Goal: Task Accomplishment & Management: Manage account settings

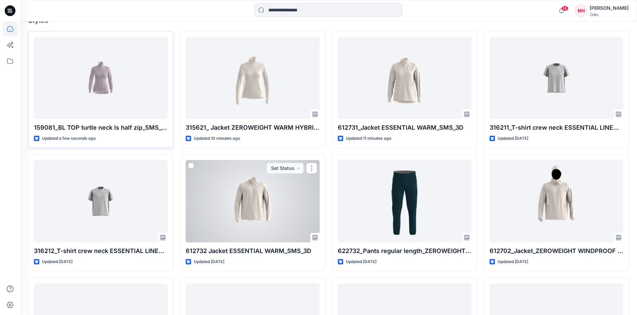
scroll to position [144, 0]
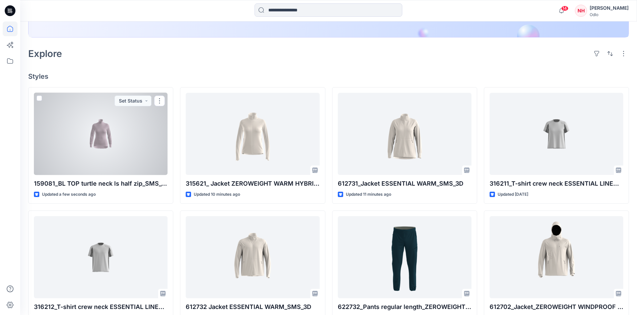
click at [107, 135] on div at bounding box center [101, 134] width 134 height 82
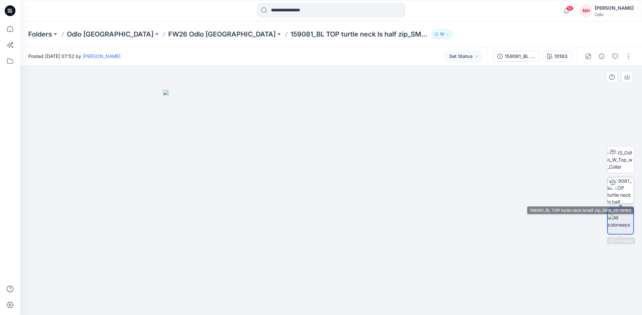
click at [621, 191] on img at bounding box center [620, 191] width 26 height 26
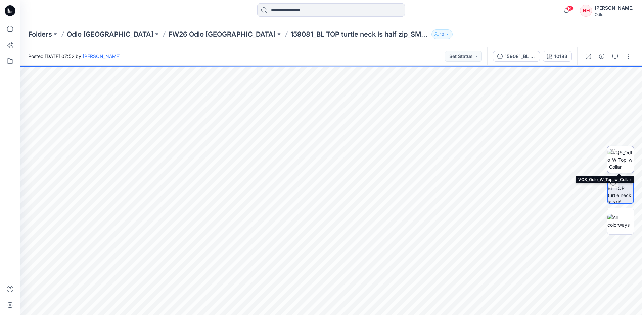
click at [624, 153] on img at bounding box center [620, 159] width 26 height 21
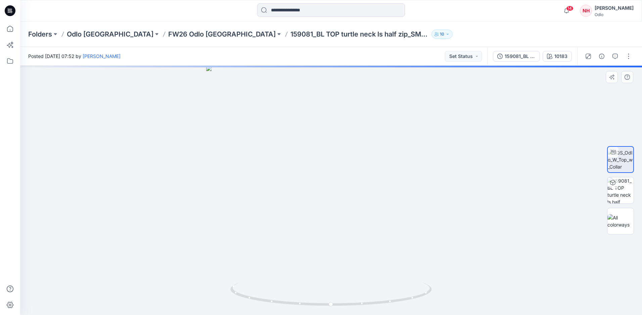
drag, startPoint x: 624, startPoint y: 153, endPoint x: 615, endPoint y: 118, distance: 36.4
click at [615, 118] on div at bounding box center [620, 191] width 27 height 168
click at [599, 59] on icon "button" at bounding box center [601, 56] width 5 height 5
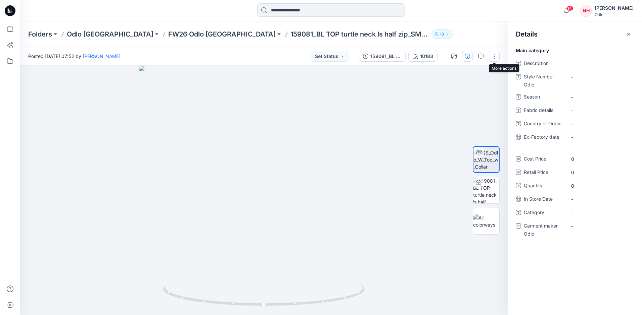
click at [494, 56] on button "button" at bounding box center [494, 56] width 11 height 11
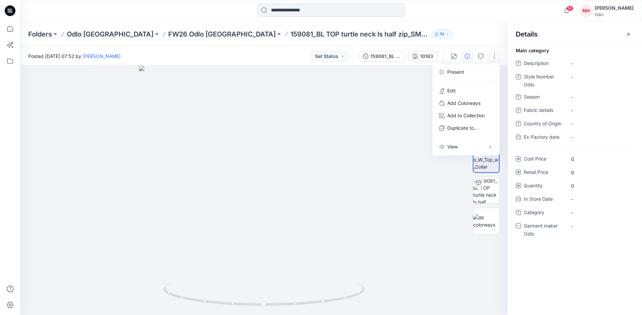
click at [480, 25] on div "Folders Odlo Romania FW26 Odlo Romania 159081_BL TOP turtle neck ls half zip_SM…" at bounding box center [331, 34] width 622 height 26
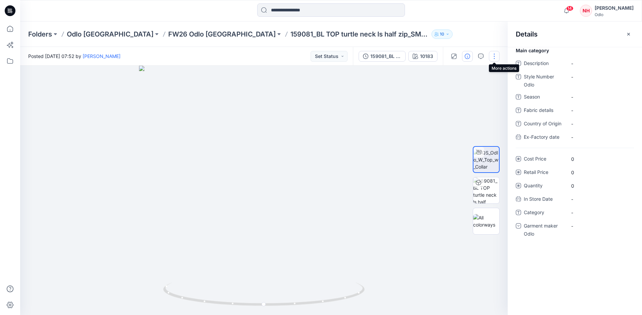
click at [497, 57] on button "button" at bounding box center [494, 56] width 11 height 11
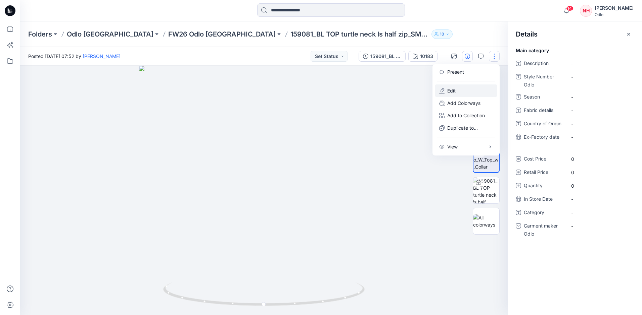
click at [483, 89] on button "Edit" at bounding box center [466, 91] width 62 height 12
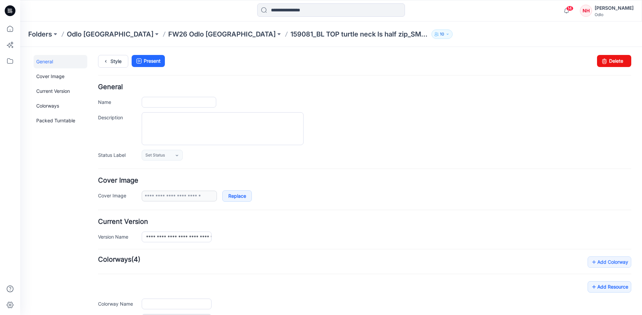
type input "**********"
type input "*****"
type input "**********"
click at [135, 195] on link at bounding box center [134, 195] width 5 height 5
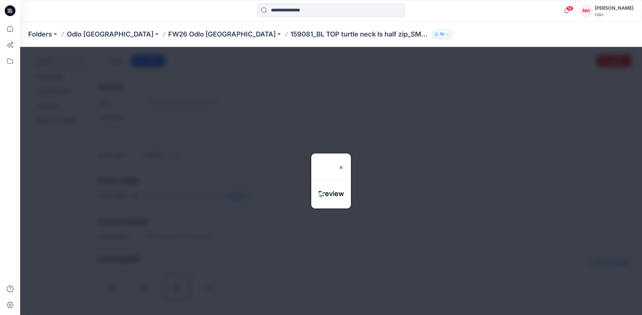
click at [135, 195] on div at bounding box center [331, 181] width 622 height 269
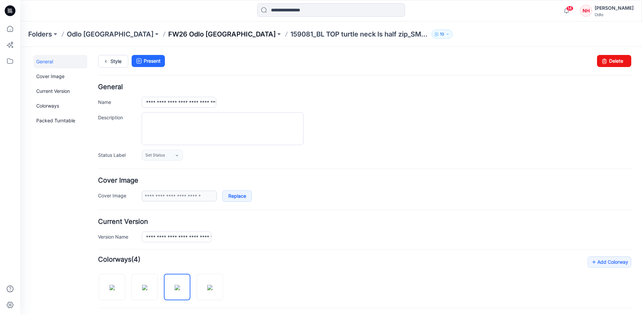
click at [184, 30] on p "FW26 Odlo [GEOGRAPHIC_DATA]" at bounding box center [221, 34] width 107 height 9
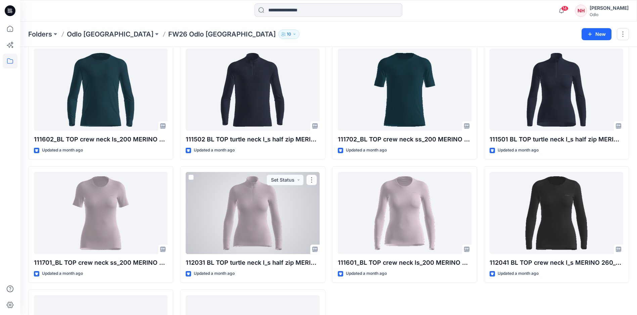
scroll to position [1367, 0]
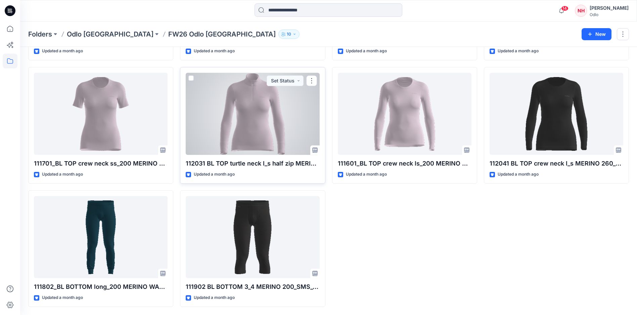
click at [232, 120] on div at bounding box center [253, 114] width 134 height 82
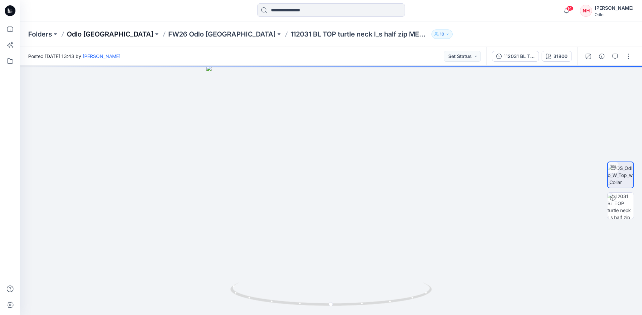
click at [87, 33] on p "Odlo [GEOGRAPHIC_DATA]" at bounding box center [110, 34] width 87 height 9
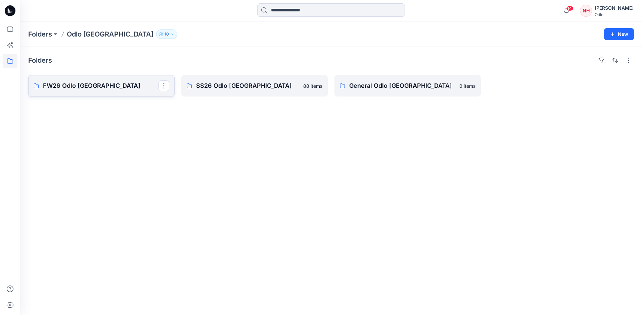
click at [106, 84] on p "FW26 Odlo [GEOGRAPHIC_DATA]" at bounding box center [100, 85] width 115 height 9
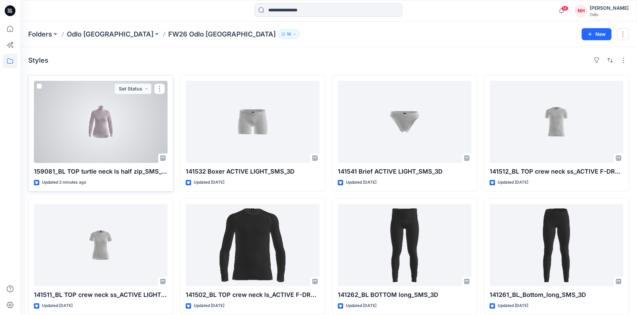
click at [119, 132] on div at bounding box center [101, 122] width 134 height 82
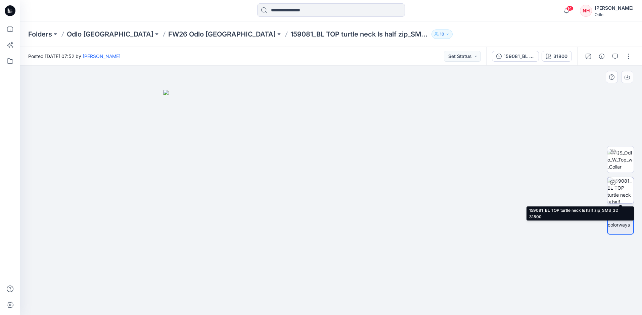
click at [623, 182] on img at bounding box center [620, 191] width 26 height 26
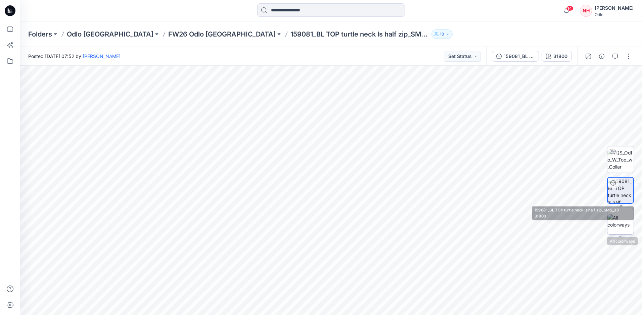
drag, startPoint x: 613, startPoint y: 221, endPoint x: 633, endPoint y: 220, distance: 19.8
click at [633, 220] on img at bounding box center [620, 221] width 26 height 14
click at [614, 178] on div at bounding box center [612, 183] width 11 height 11
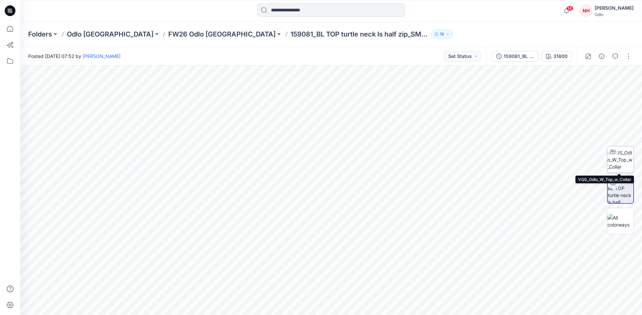
drag, startPoint x: 612, startPoint y: 153, endPoint x: 614, endPoint y: 157, distance: 5.0
click at [614, 157] on div at bounding box center [612, 152] width 11 height 11
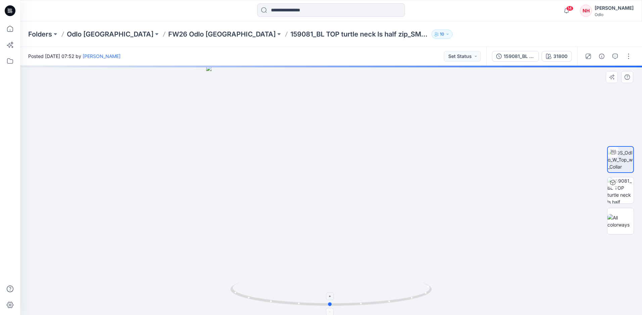
drag, startPoint x: 352, startPoint y: 305, endPoint x: 353, endPoint y: 299, distance: 6.1
click at [353, 299] on icon at bounding box center [331, 295] width 203 height 25
click at [168, 32] on p "FW26 Odlo [GEOGRAPHIC_DATA]" at bounding box center [221, 34] width 107 height 9
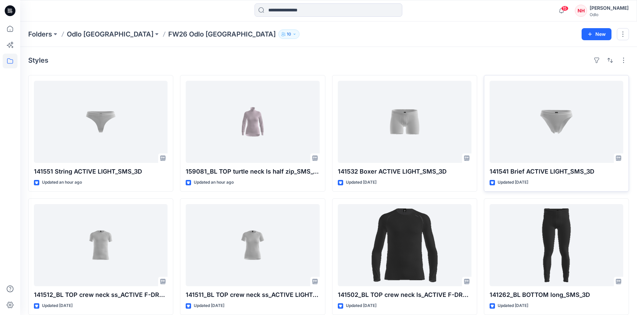
drag, startPoint x: 525, startPoint y: 47, endPoint x: 557, endPoint y: 84, distance: 49.3
click at [557, 84] on div "Styles 141551 String ACTIVE LIGHT_SMS_3D Updated an hour ago 141512_BL TOP crew…" at bounding box center [328, 259] width 617 height 424
click at [352, 48] on div "Styles 141551 String ACTIVE LIGHT_SMS_3D Updated an hour ago 141512_BL TOP crew…" at bounding box center [328, 259] width 617 height 424
